Goal: Navigation & Orientation: Find specific page/section

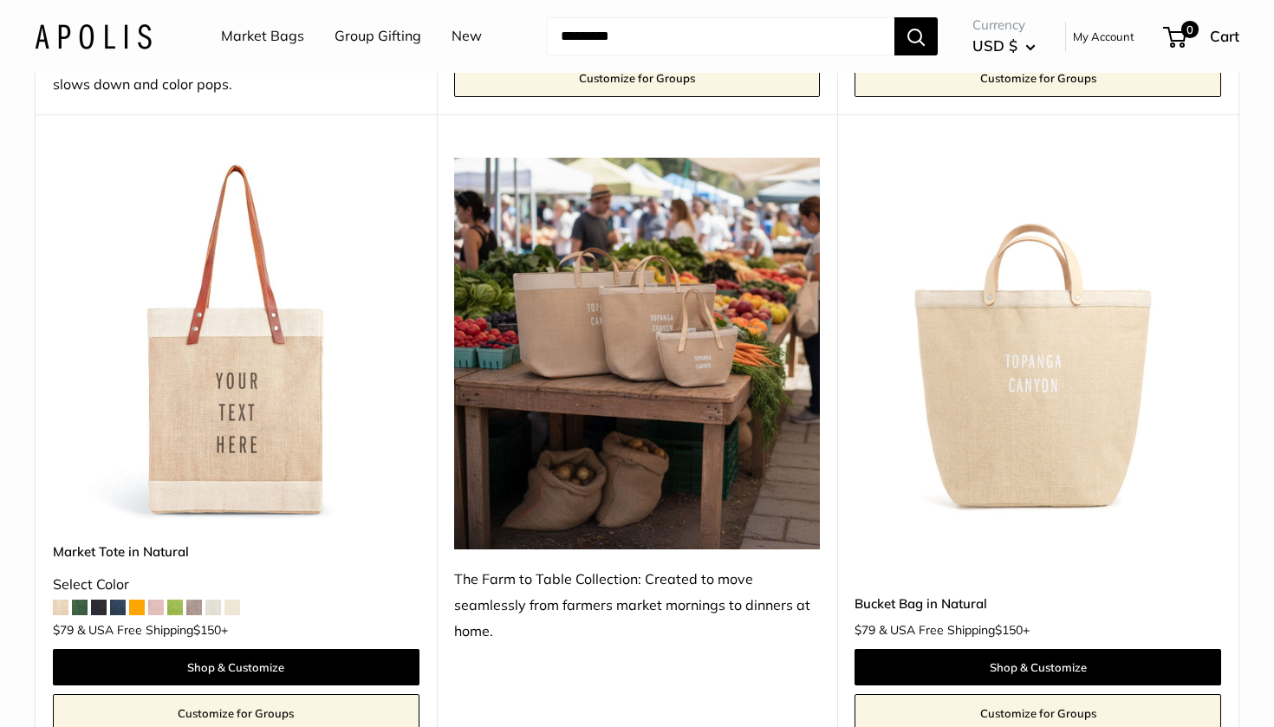
scroll to position [1535, 0]
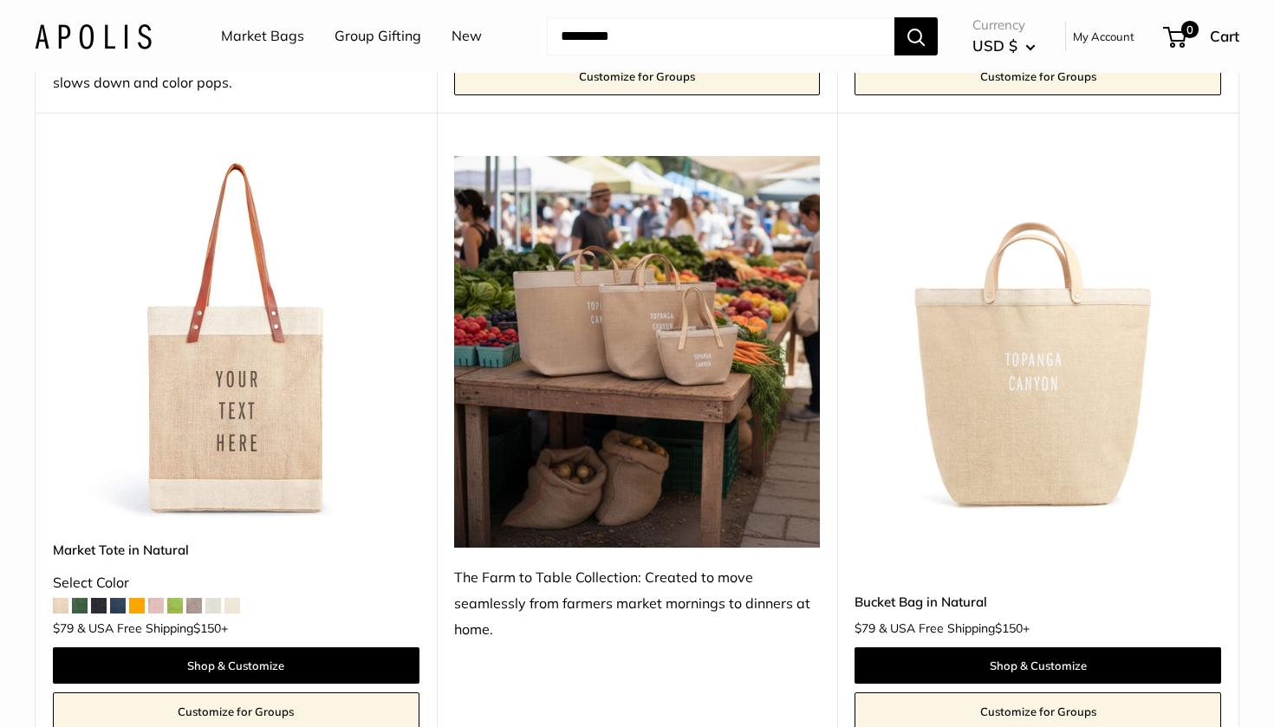
click at [0, 0] on img at bounding box center [0, 0] width 0 height 0
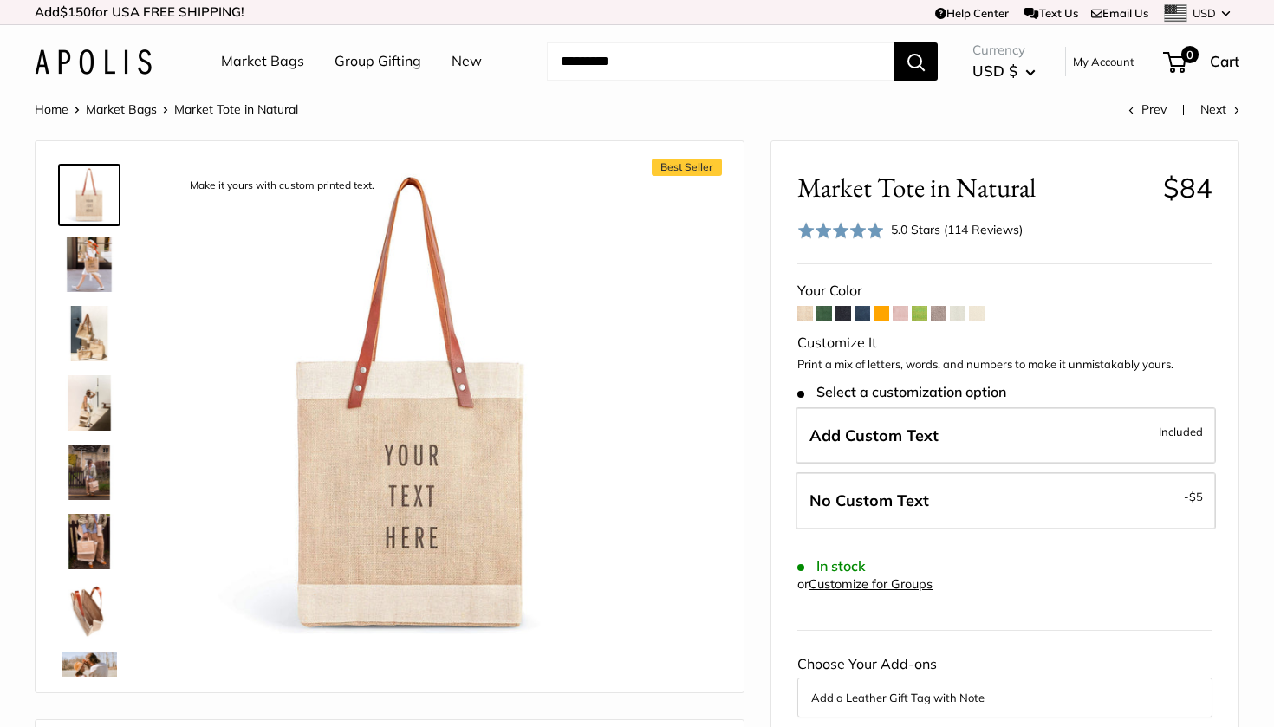
click at [91, 263] on img at bounding box center [89, 264] width 55 height 55
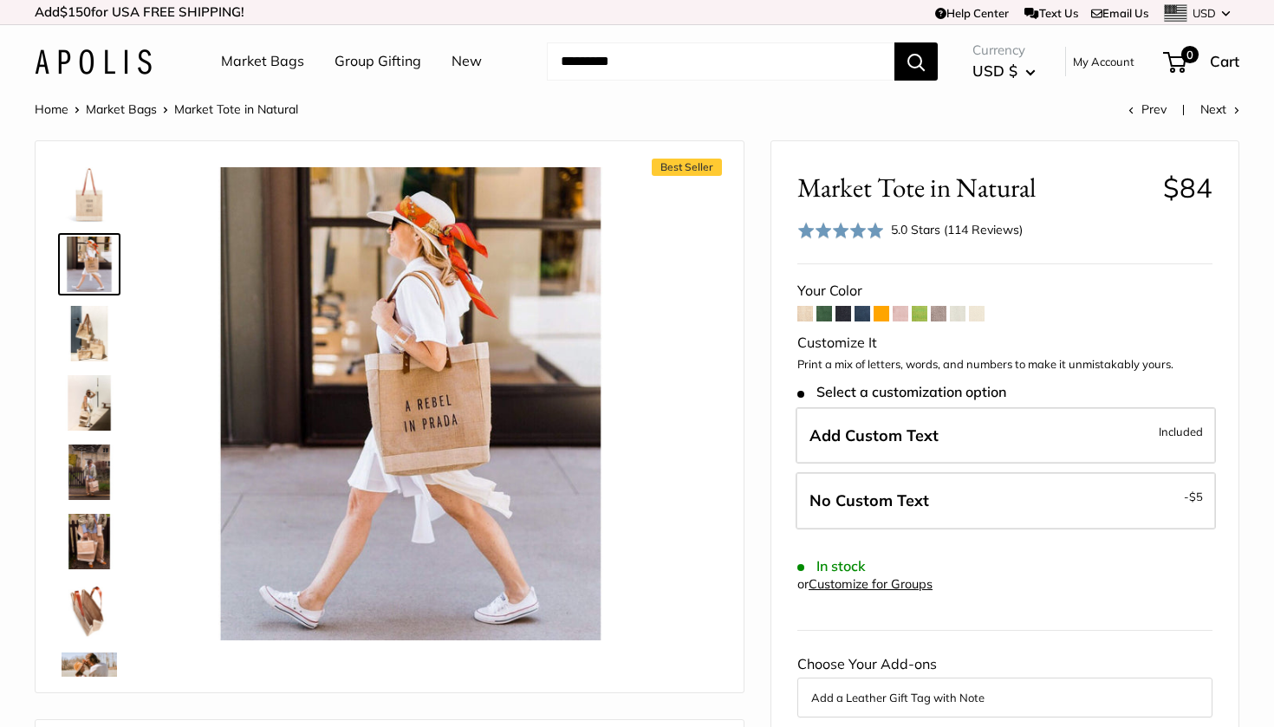
click at [93, 341] on img at bounding box center [89, 333] width 55 height 55
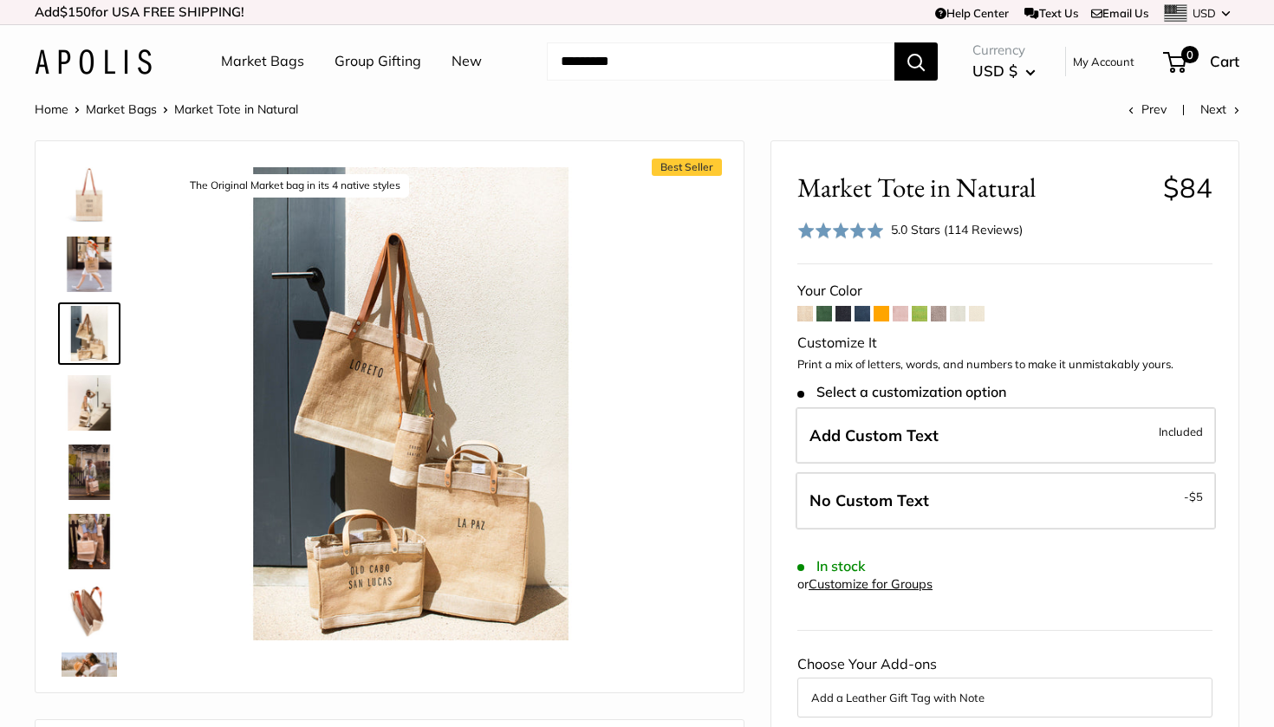
click at [93, 214] on img at bounding box center [89, 194] width 55 height 55
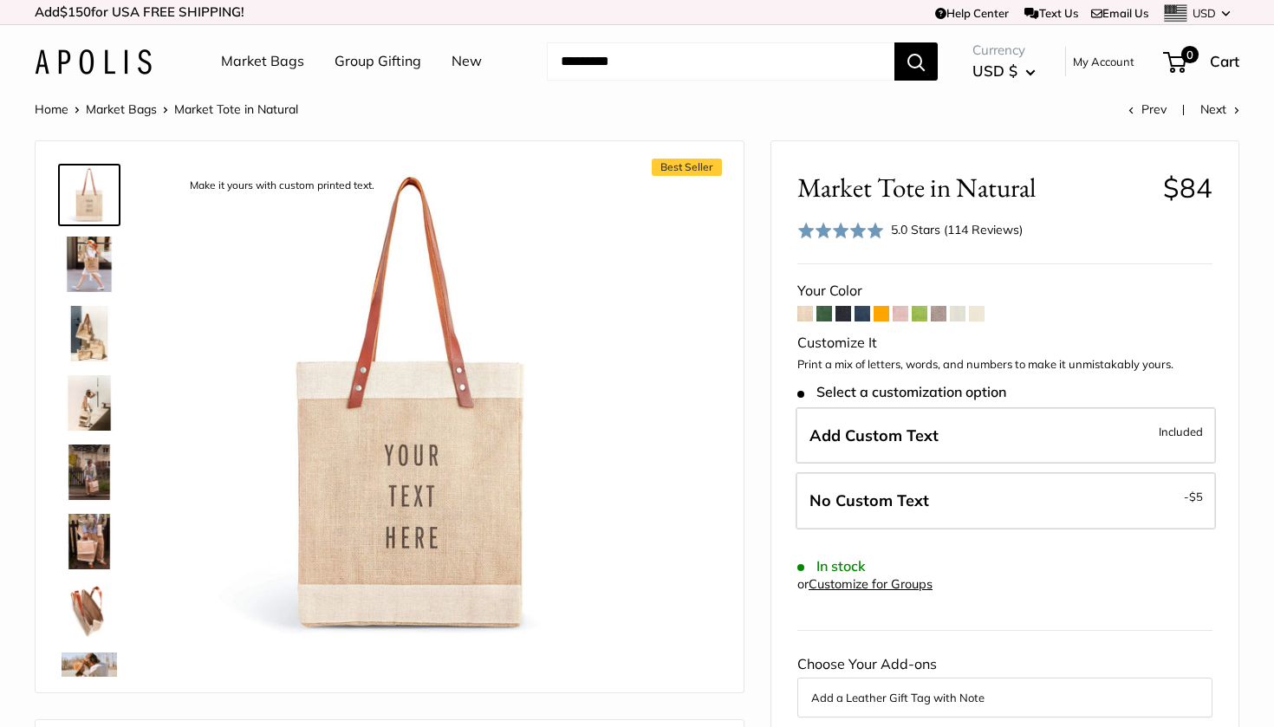
click at [92, 322] on img at bounding box center [89, 333] width 55 height 55
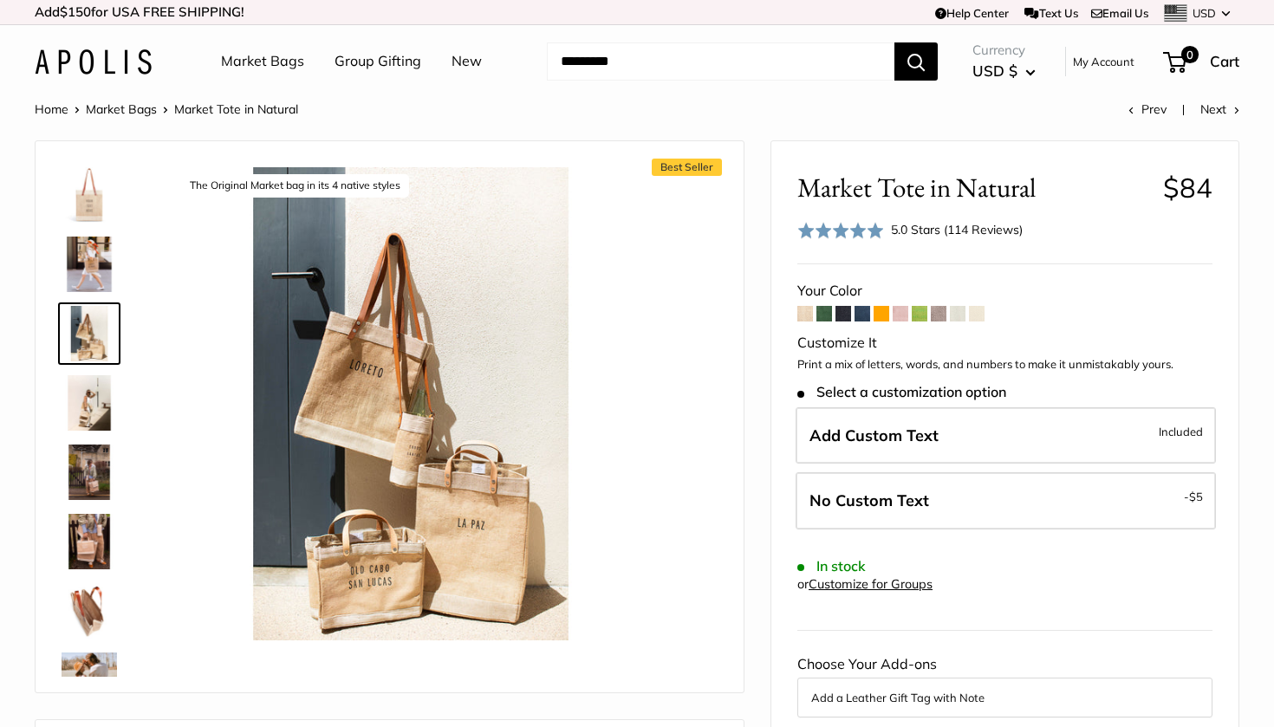
click at [252, 67] on link "Market Bags" at bounding box center [262, 62] width 83 height 26
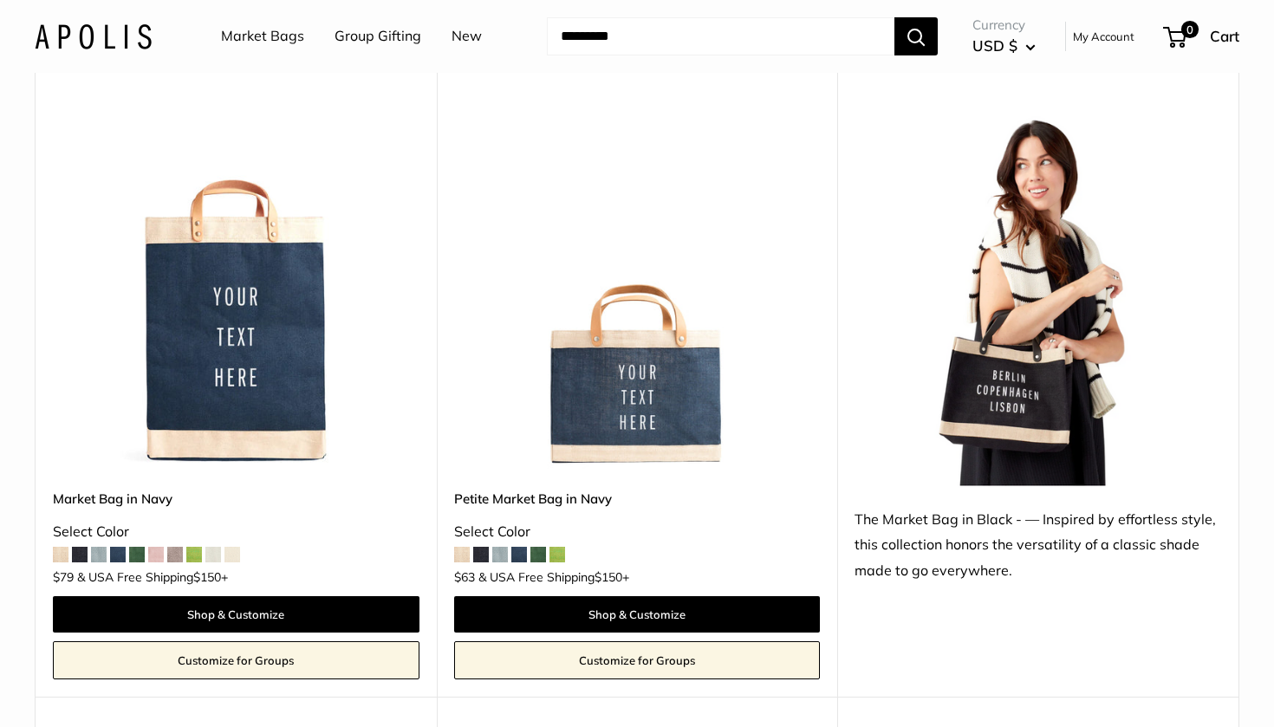
scroll to position [6584, 0]
